Goal: Task Accomplishment & Management: Use online tool/utility

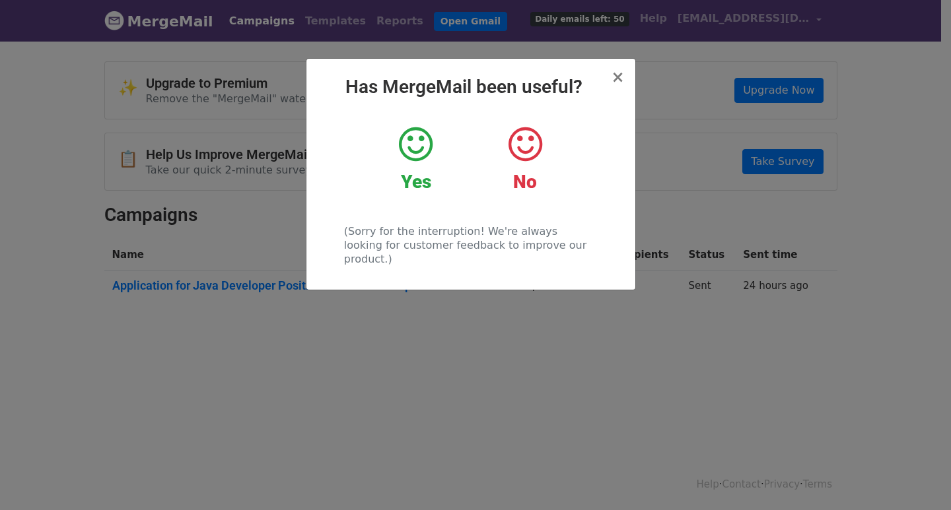
click at [444, 139] on div "Yes" at bounding box center [415, 159] width 89 height 69
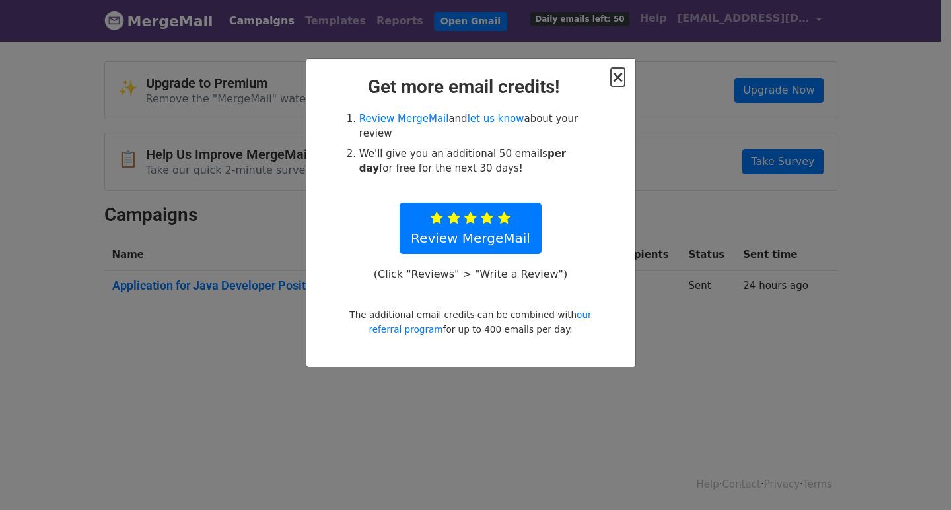
click at [617, 81] on span "×" at bounding box center [617, 77] width 13 height 18
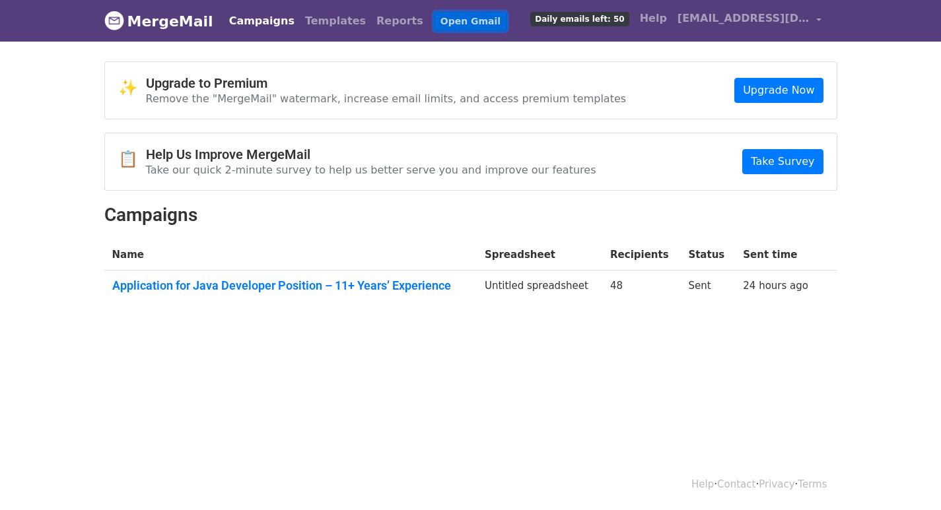
click at [434, 21] on link "Open Gmail" at bounding box center [470, 21] width 73 height 19
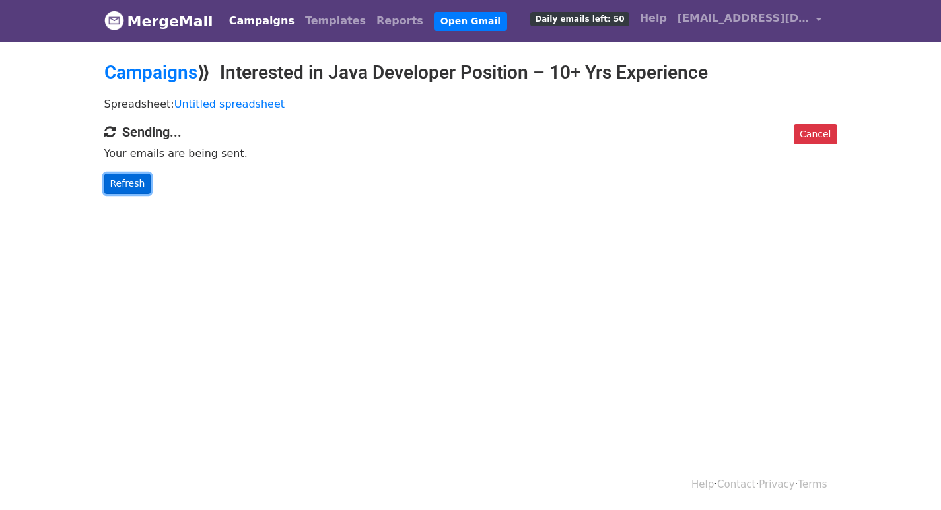
click at [131, 186] on link "Refresh" at bounding box center [127, 184] width 47 height 20
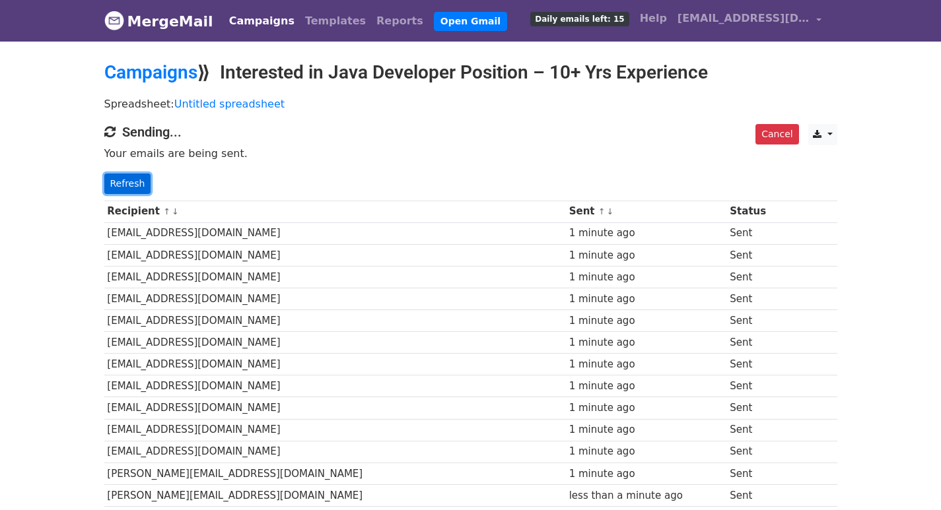
click at [135, 183] on link "Refresh" at bounding box center [127, 184] width 47 height 20
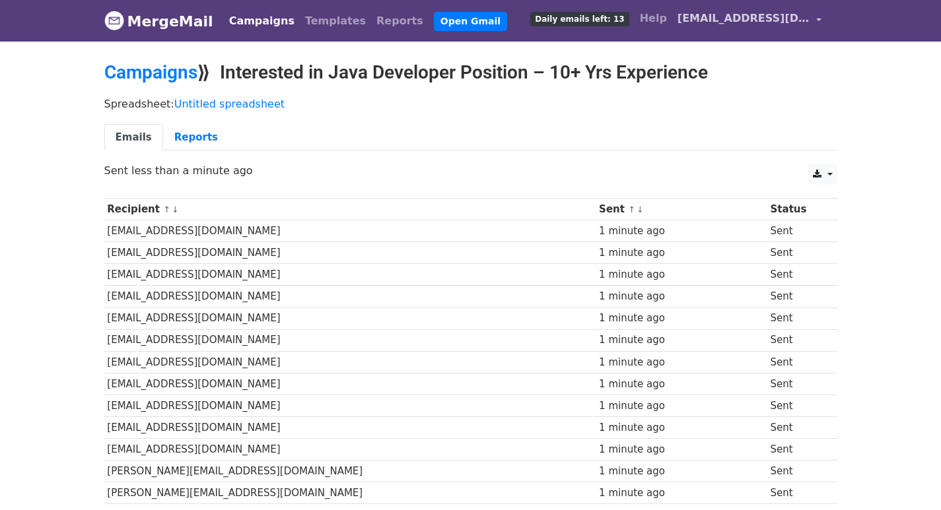
click at [713, 20] on span "[EMAIL_ADDRESS][DOMAIN_NAME]" at bounding box center [744, 19] width 132 height 16
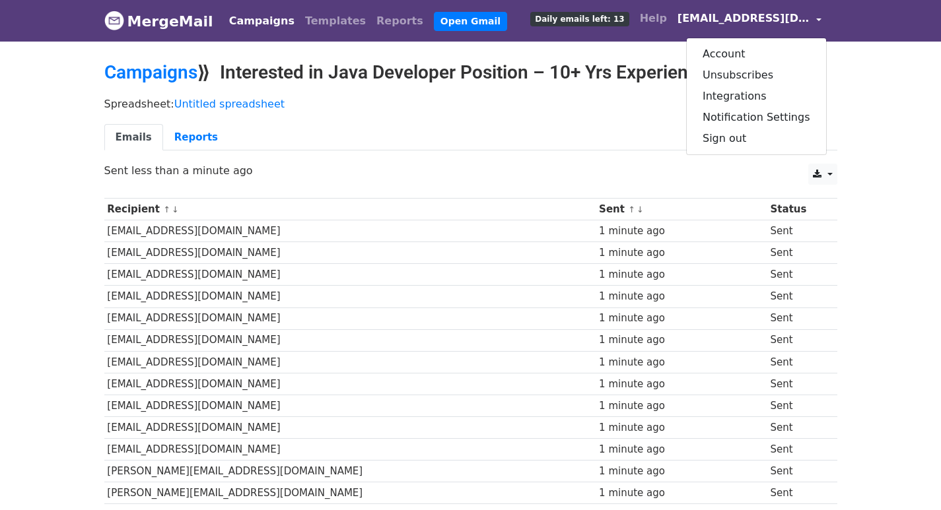
click at [670, 100] on p "Spreadsheet: Untitled spreadsheet" at bounding box center [470, 104] width 733 height 14
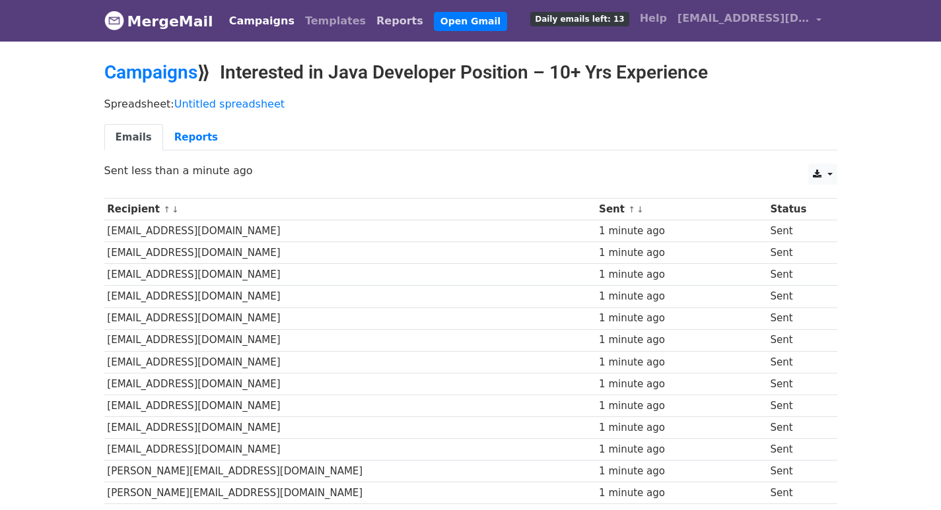
click at [371, 15] on link "Reports" at bounding box center [399, 21] width 57 height 26
